Goal: Obtain resource: Download file/media

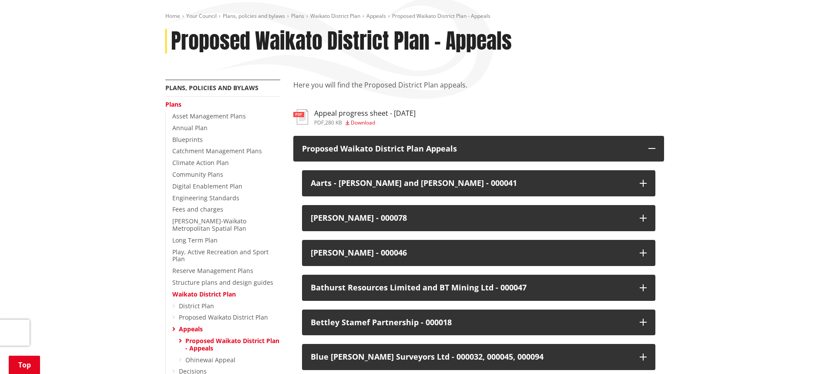
scroll to position [97, 0]
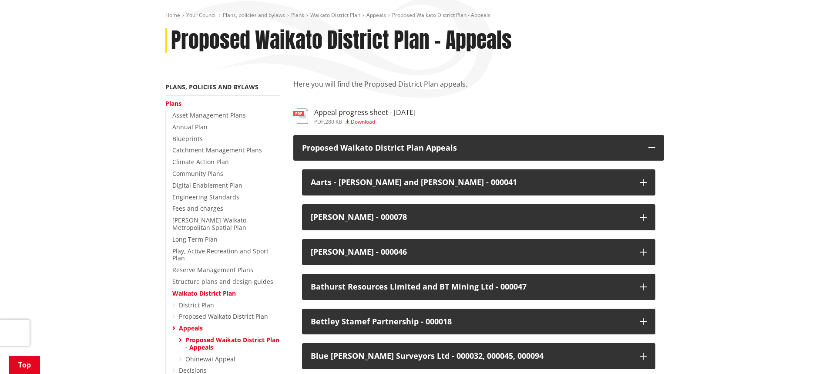
click at [371, 113] on h3 "Appeal progress sheet - 4.09.2025" at bounding box center [364, 112] width 101 height 8
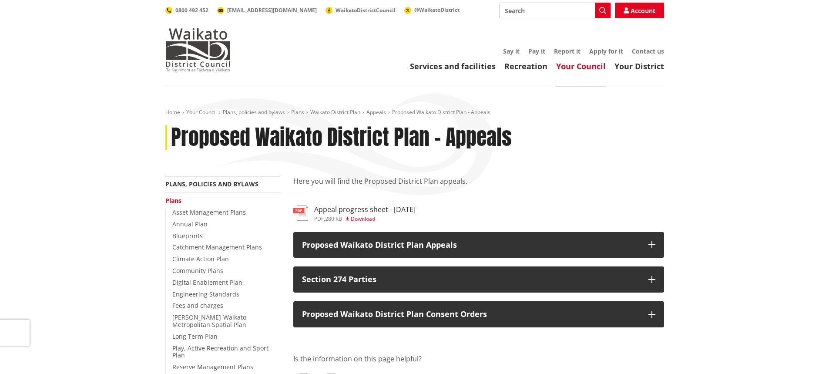
scroll to position [97, 0]
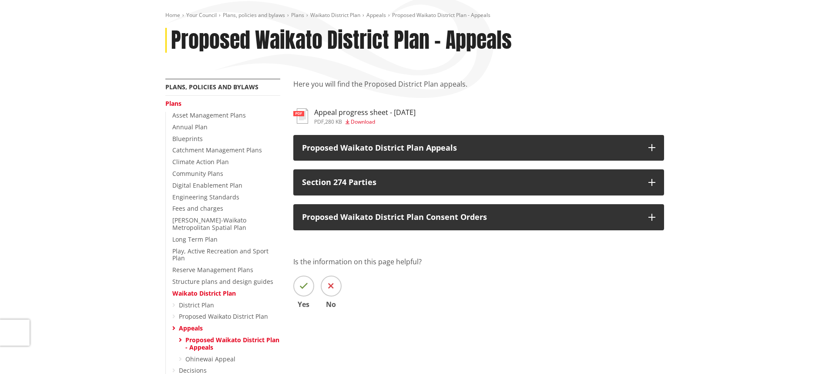
click at [383, 114] on h3 "Appeal progress sheet - 4.09.2025" at bounding box center [364, 112] width 101 height 8
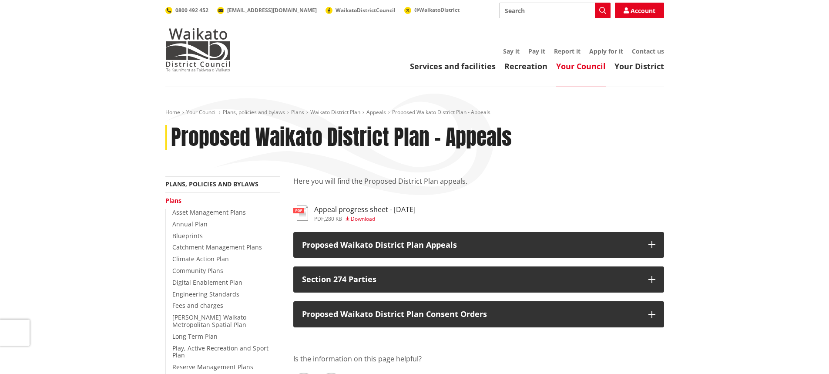
scroll to position [97, 0]
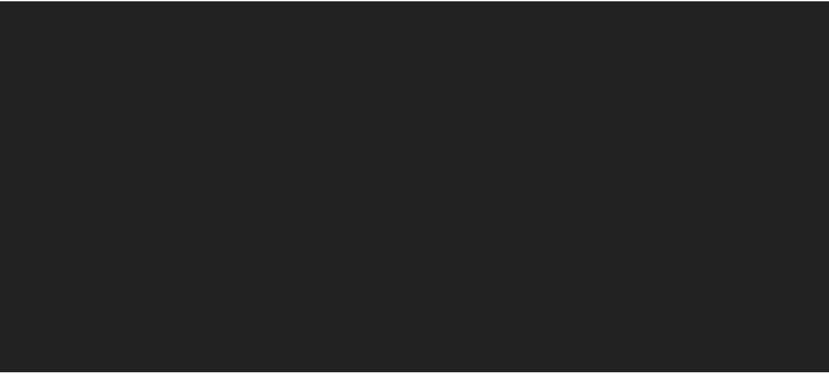
scroll to position [97, 0]
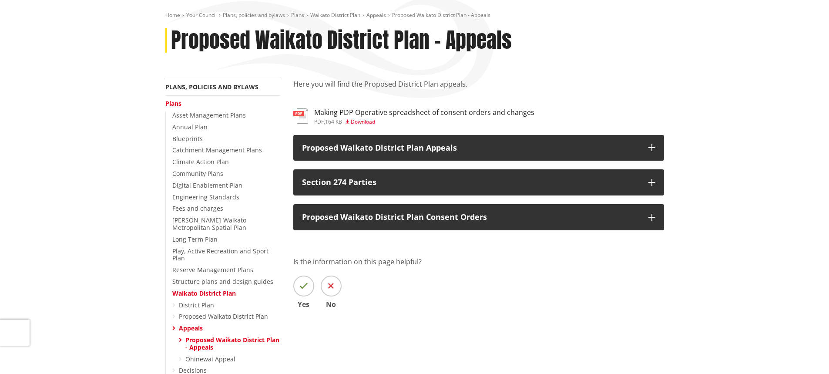
click at [411, 112] on h3 "Making PDP Operative spreadsheet of consent orders and changes" at bounding box center [424, 112] width 220 height 8
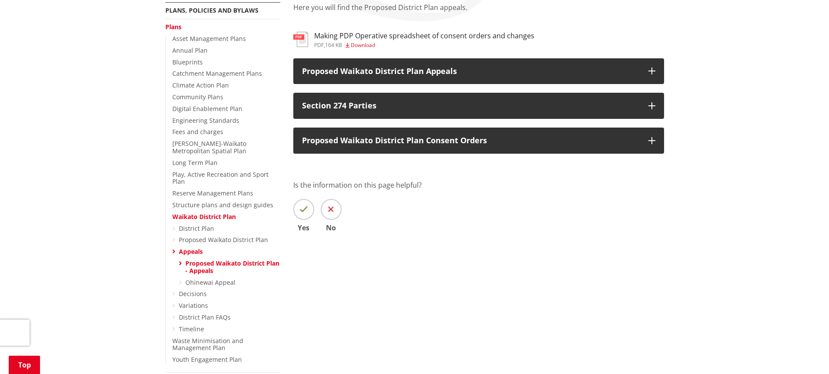
scroll to position [174, 0]
click at [201, 224] on link "District Plan" at bounding box center [196, 228] width 35 height 8
click at [206, 212] on link "Waikato District Plan" at bounding box center [204, 216] width 64 height 8
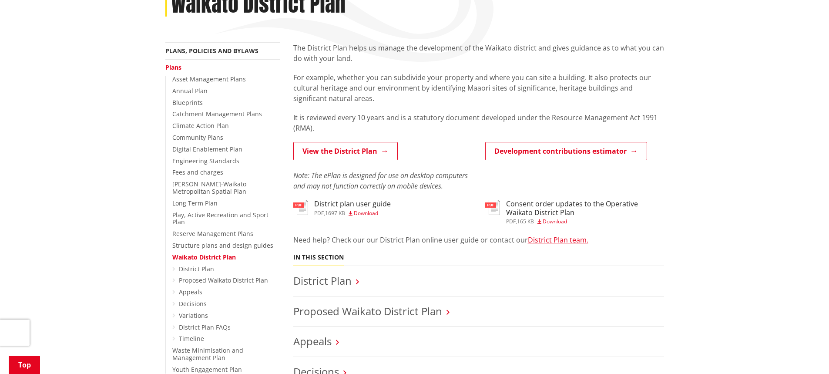
scroll to position [135, 0]
click at [191, 286] on link "Appeals" at bounding box center [190, 290] width 23 height 8
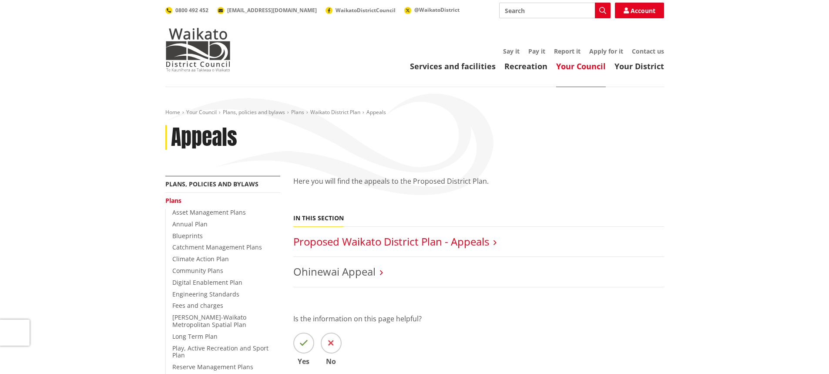
click at [431, 244] on link "Proposed Waikato District Plan - Appeals" at bounding box center [391, 241] width 196 height 14
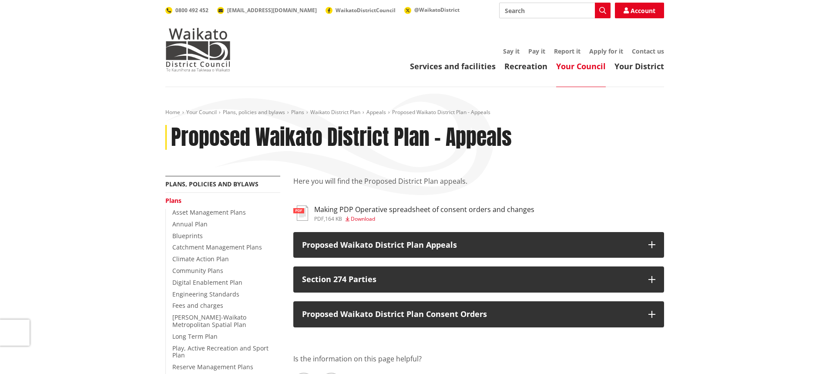
click at [475, 211] on h3 "Making PDP Operative spreadsheet of consent orders and changes" at bounding box center [424, 209] width 220 height 8
